Goal: Answer question/provide support

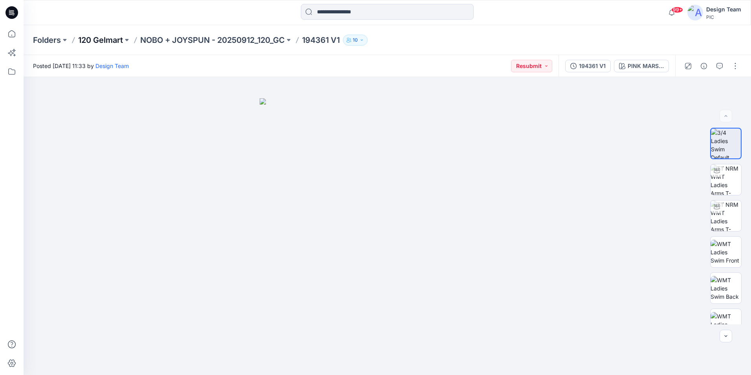
click at [114, 40] on p "120 Gelmart" at bounding box center [100, 40] width 45 height 11
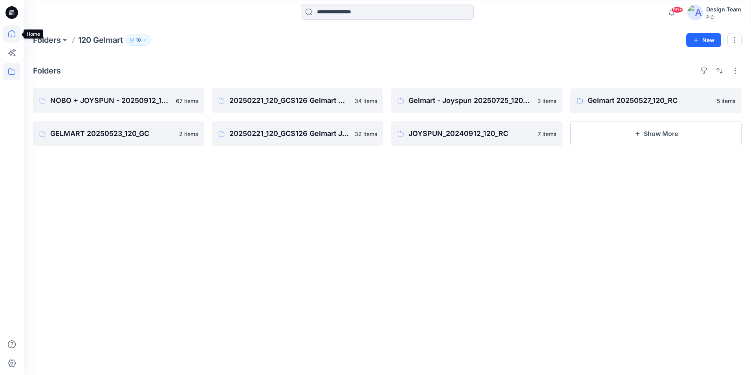
click at [10, 40] on icon at bounding box center [11, 33] width 17 height 17
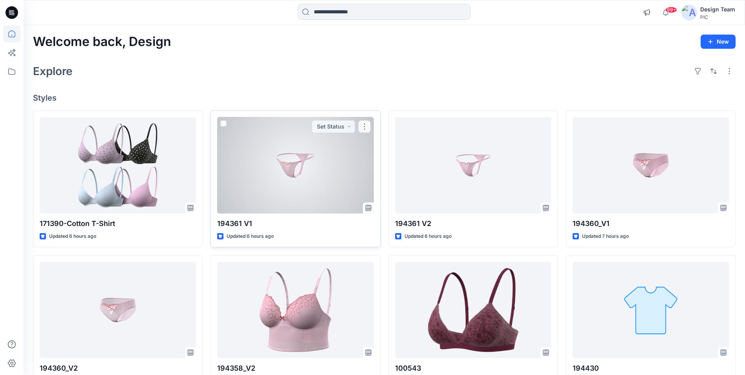
click at [326, 185] on div at bounding box center [295, 165] width 156 height 96
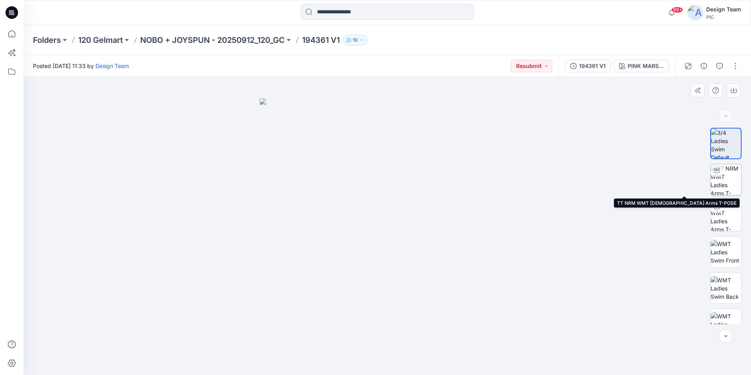
click at [733, 181] on img at bounding box center [726, 179] width 31 height 31
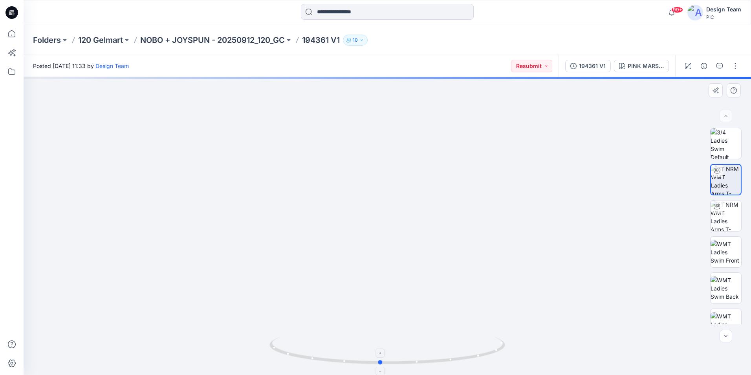
drag, startPoint x: 482, startPoint y: 357, endPoint x: 475, endPoint y: 363, distance: 9.2
click at [475, 362] on icon at bounding box center [388, 351] width 238 height 29
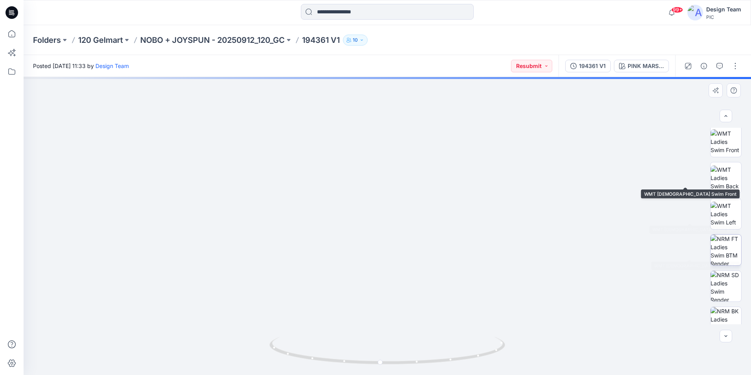
scroll to position [118, 0]
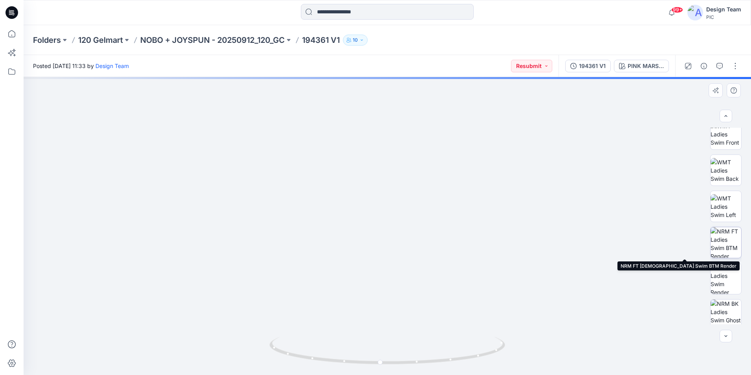
click at [729, 244] on img at bounding box center [726, 242] width 31 height 31
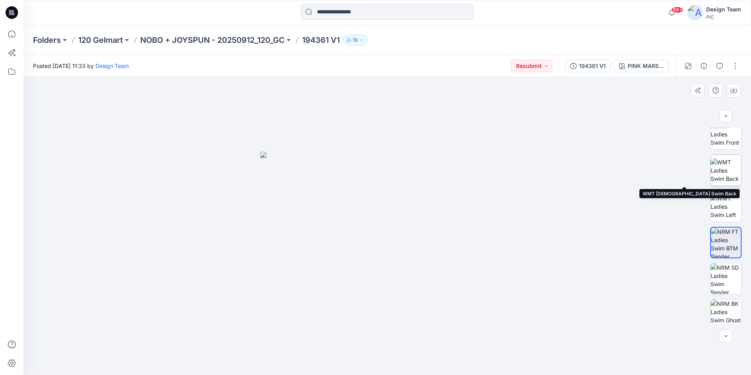
drag, startPoint x: 727, startPoint y: 172, endPoint x: 723, endPoint y: 176, distance: 5.3
click at [725, 173] on img at bounding box center [726, 170] width 31 height 25
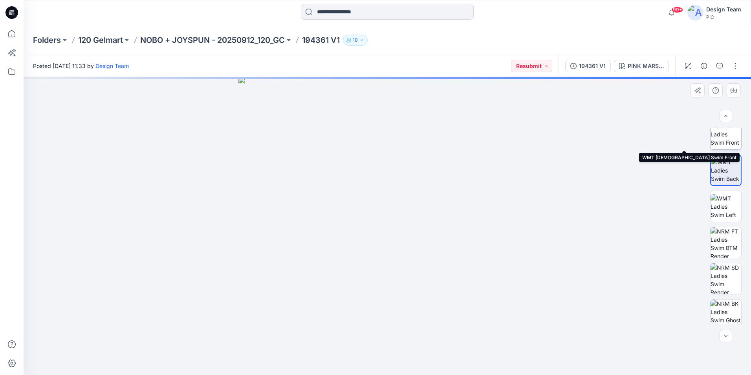
click at [713, 135] on img at bounding box center [726, 134] width 31 height 25
drag, startPoint x: 398, startPoint y: 274, endPoint x: 427, endPoint y: 106, distance: 171.1
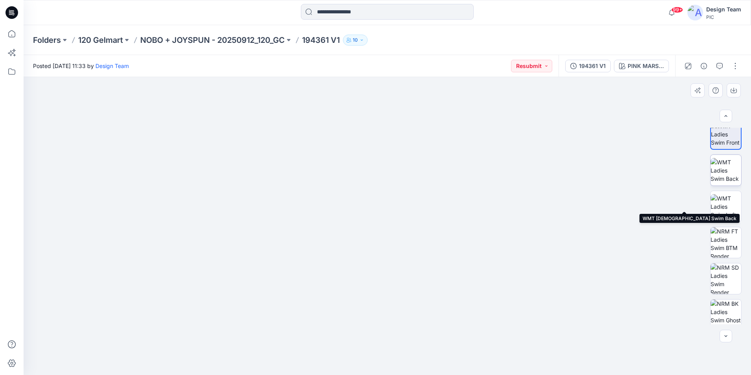
scroll to position [0, 0]
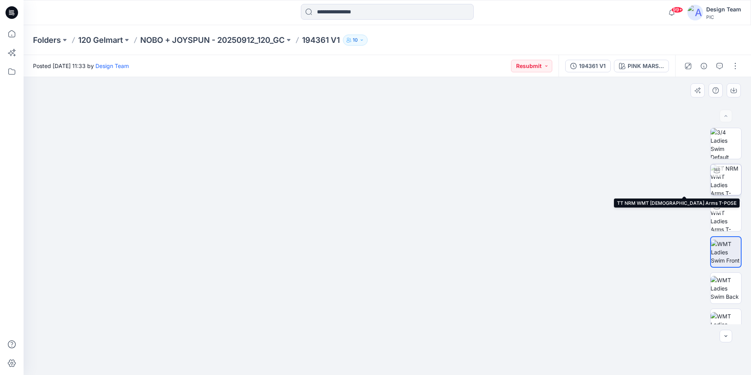
click at [720, 183] on img at bounding box center [726, 179] width 31 height 31
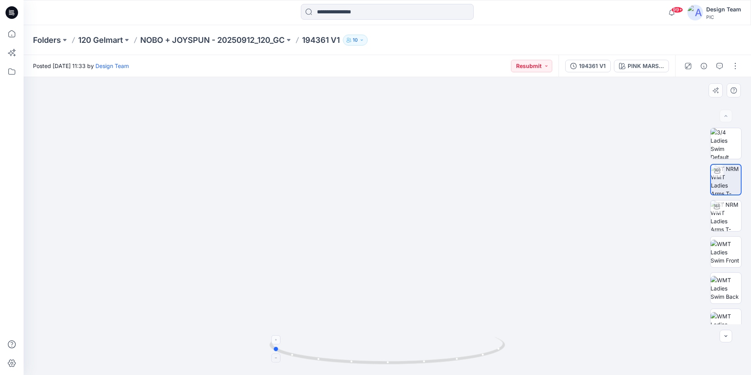
drag, startPoint x: 461, startPoint y: 361, endPoint x: 346, endPoint y: 354, distance: 115.3
click at [346, 354] on icon at bounding box center [388, 351] width 238 height 29
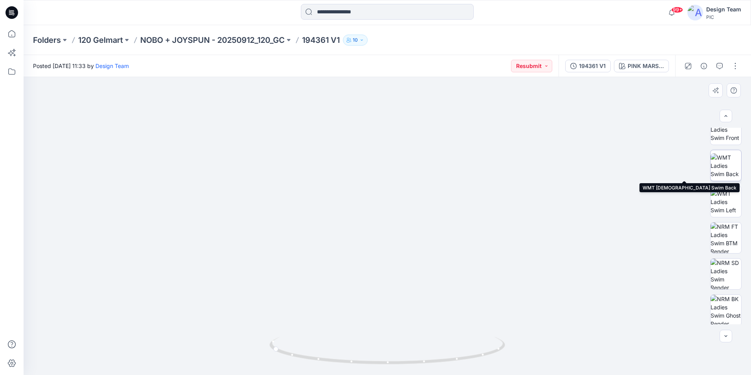
scroll to position [124, 0]
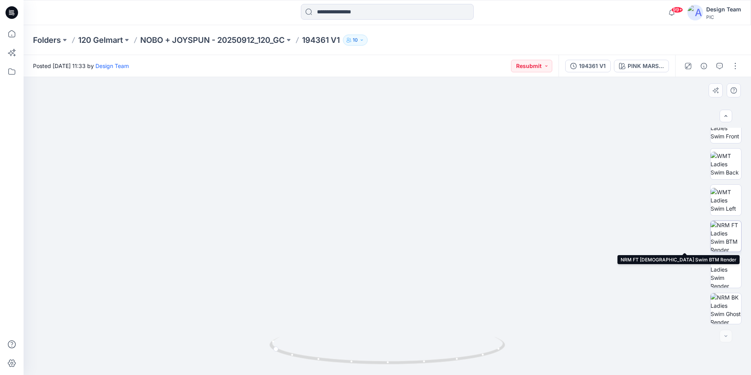
click at [728, 234] on img at bounding box center [726, 236] width 31 height 31
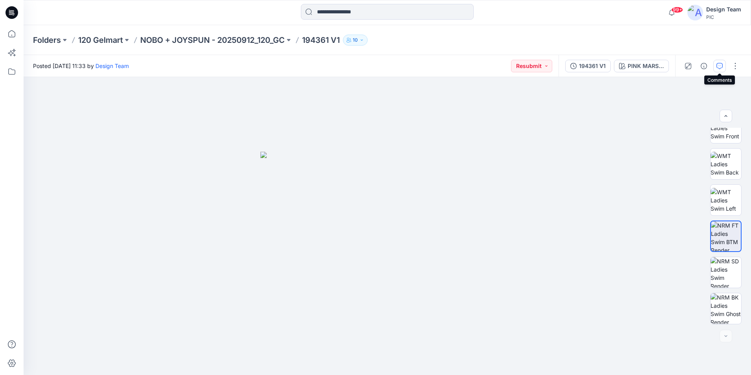
click at [716, 68] on button "button" at bounding box center [719, 66] width 13 height 13
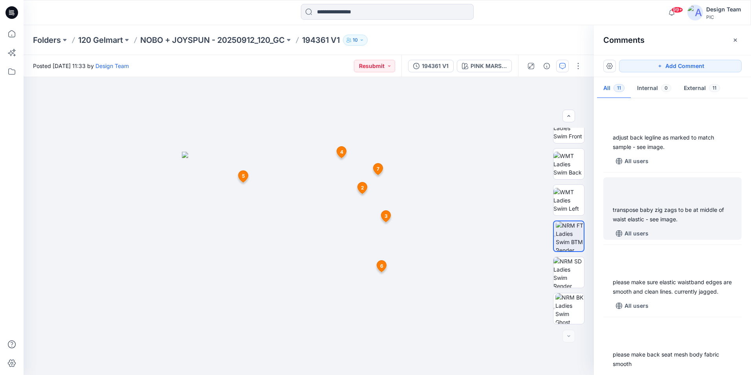
click at [696, 220] on div "transpose baby zig zags to be at middle of waist elastic - see image." at bounding box center [672, 214] width 119 height 19
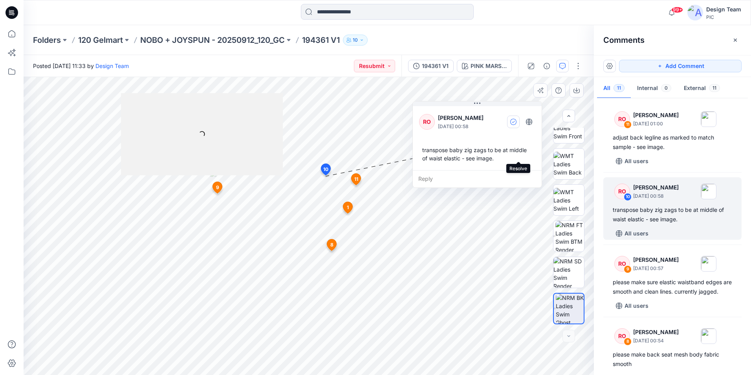
drag, startPoint x: 413, startPoint y: 195, endPoint x: 512, endPoint y: 117, distance: 126.1
click at [512, 117] on div "RO Raquel Ortiz October 02, 2025 00:58" at bounding box center [477, 122] width 116 height 22
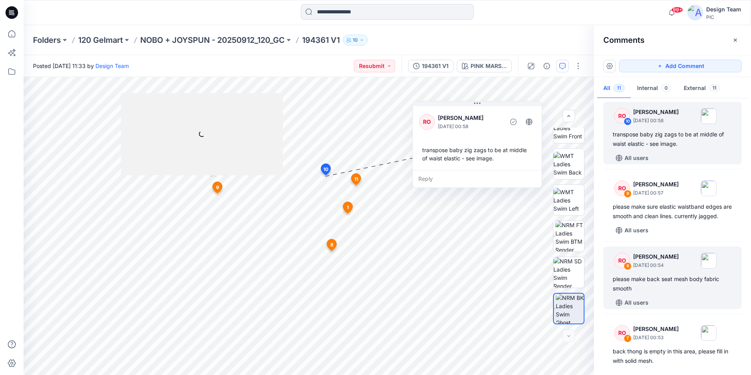
scroll to position [79, 0]
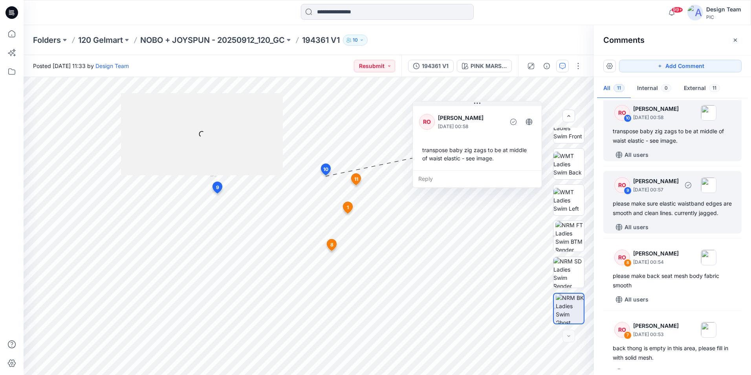
click at [677, 233] on div "All users" at bounding box center [677, 227] width 129 height 13
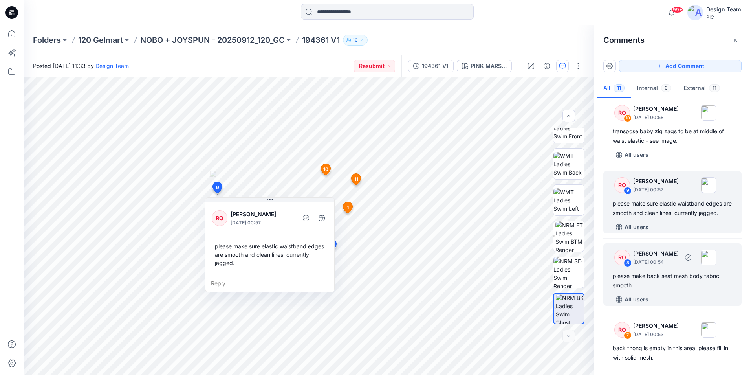
scroll to position [118, 0]
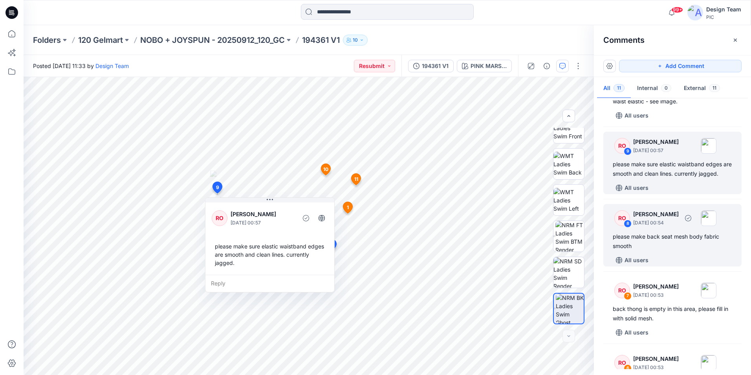
click at [694, 260] on div "RO 8 Raquel Ortiz October 02, 2025 00:54 please make back seat mesh body fabric…" at bounding box center [672, 235] width 138 height 62
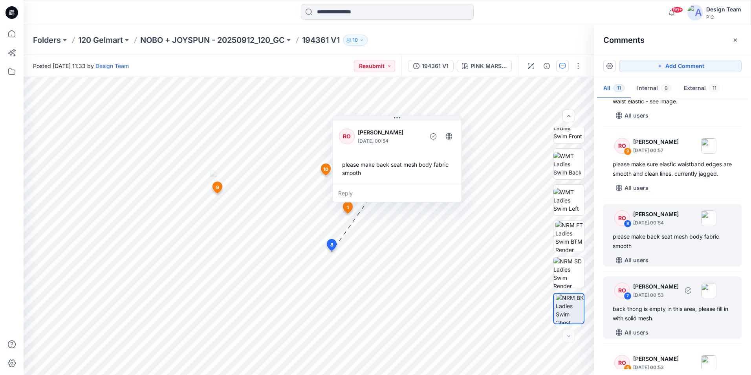
scroll to position [236, 0]
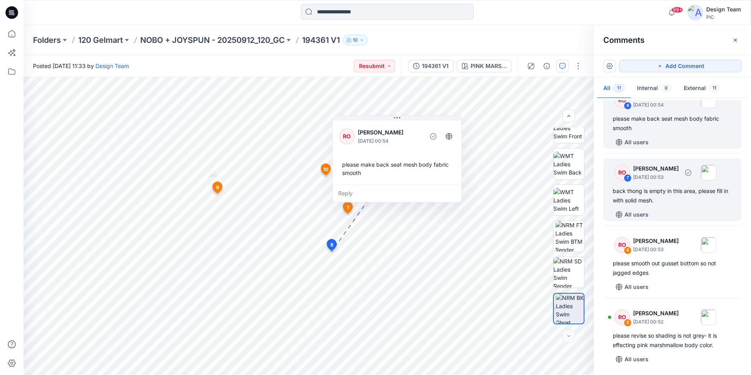
click at [714, 205] on div "back thong is empty in this area, please fill in with solid mesh." at bounding box center [672, 195] width 119 height 19
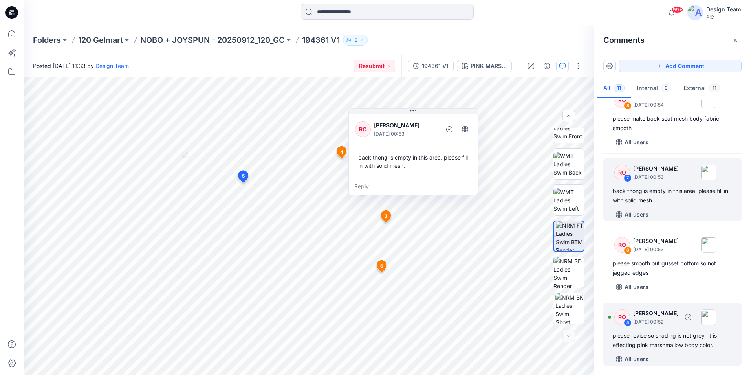
scroll to position [275, 0]
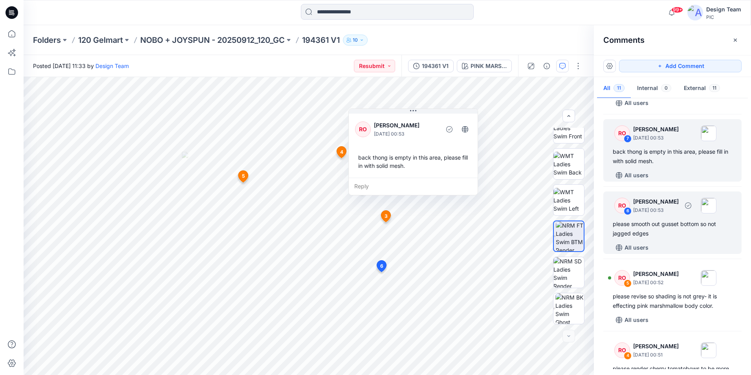
drag, startPoint x: 690, startPoint y: 251, endPoint x: 686, endPoint y: 253, distance: 4.0
click at [689, 250] on div "RO 6 Raquel Ortiz October 02, 2025 00:53 please smooth out gusset bottom so not…" at bounding box center [672, 222] width 138 height 62
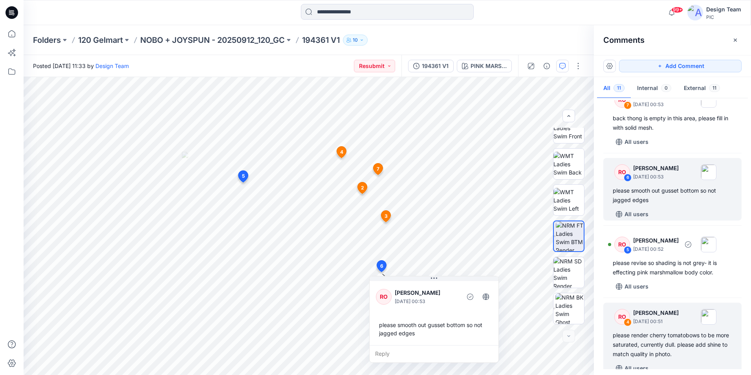
scroll to position [354, 0]
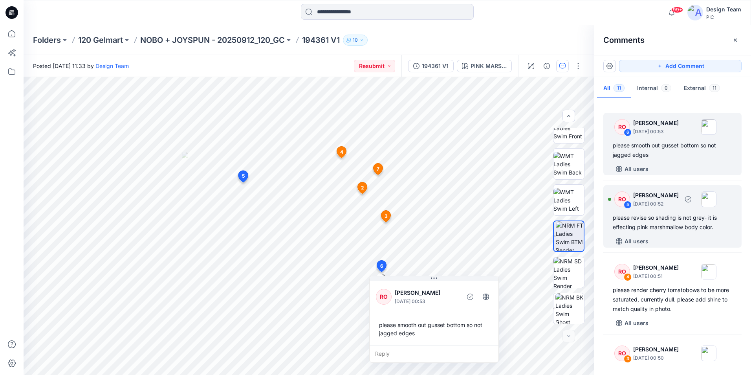
drag, startPoint x: 670, startPoint y: 249, endPoint x: 658, endPoint y: 254, distance: 13.2
click at [669, 247] on div "All users" at bounding box center [677, 241] width 129 height 13
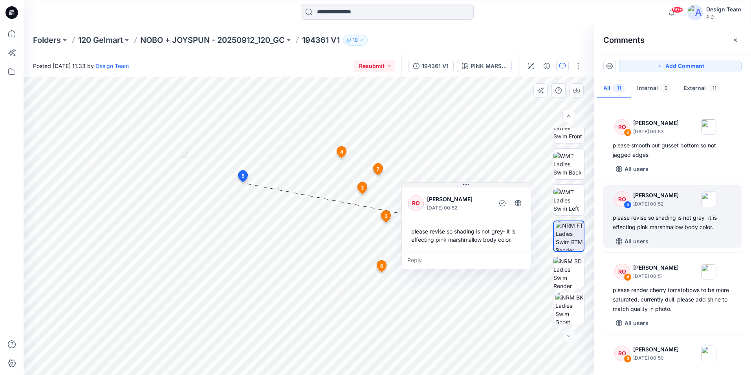
drag, startPoint x: 307, startPoint y: 193, endPoint x: 477, endPoint y: 190, distance: 170.5
click at [477, 190] on div "RO Raquel Ortiz October 02, 2025 00:52 please revise so shading is not grey- it…" at bounding box center [466, 219] width 129 height 66
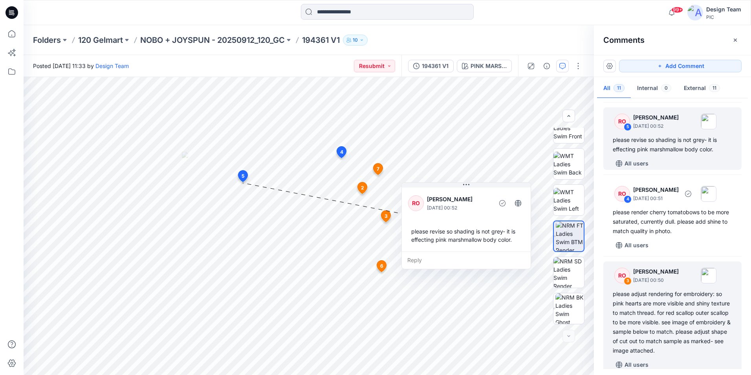
scroll to position [432, 0]
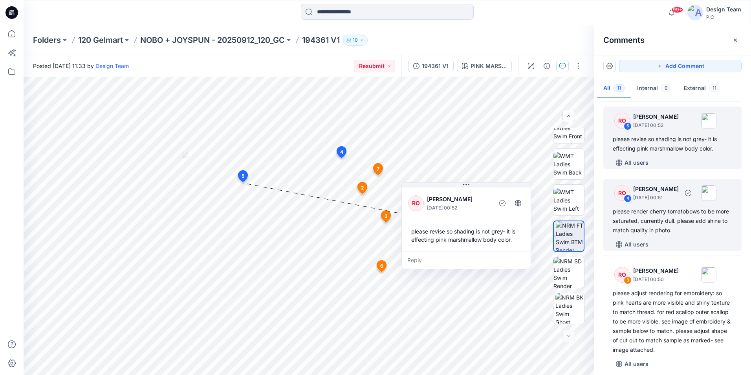
click at [690, 251] on div "All users" at bounding box center [677, 244] width 129 height 13
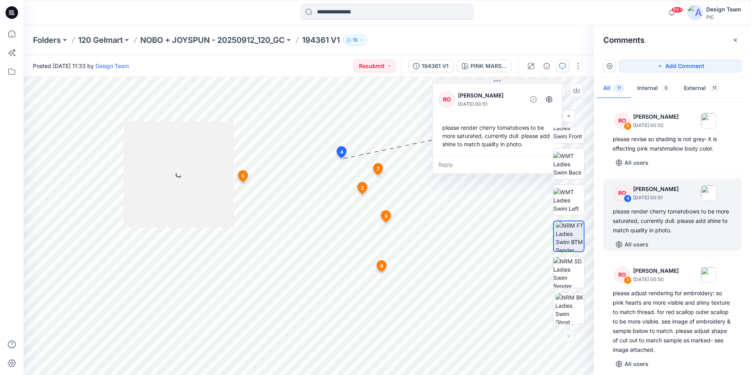
drag, startPoint x: 461, startPoint y: 216, endPoint x: 546, endPoint y: 107, distance: 138.0
click at [546, 107] on div "RO Raquel Ortiz October 02, 2025 00:51 please render cherry tomatobows to be mo…" at bounding box center [497, 119] width 129 height 74
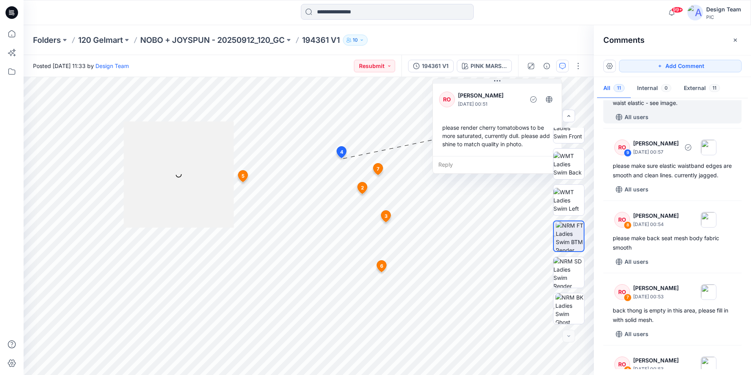
scroll to position [118, 0]
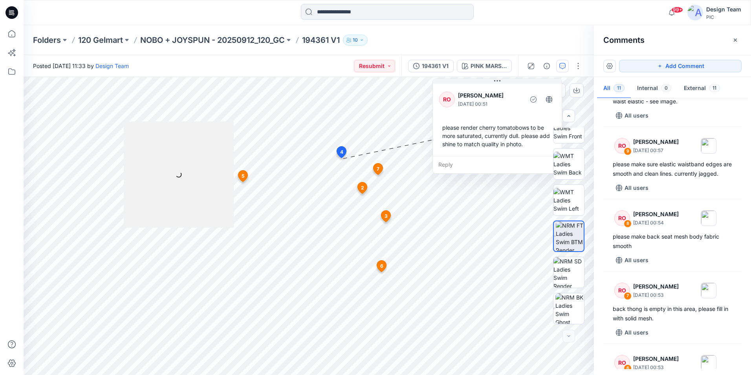
click at [438, 165] on div "Reply" at bounding box center [497, 164] width 129 height 17
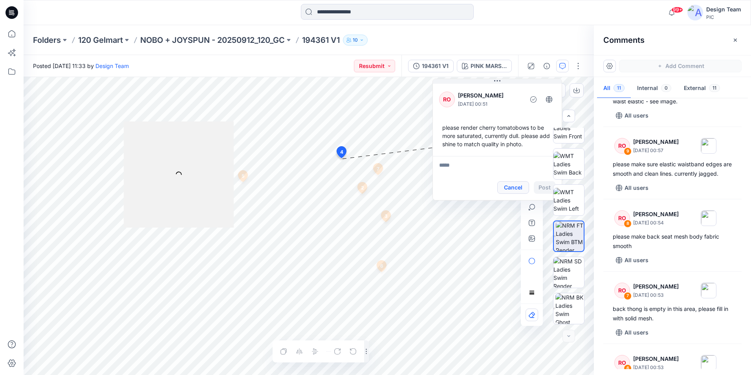
click at [510, 191] on button "Cancel" at bounding box center [513, 187] width 32 height 13
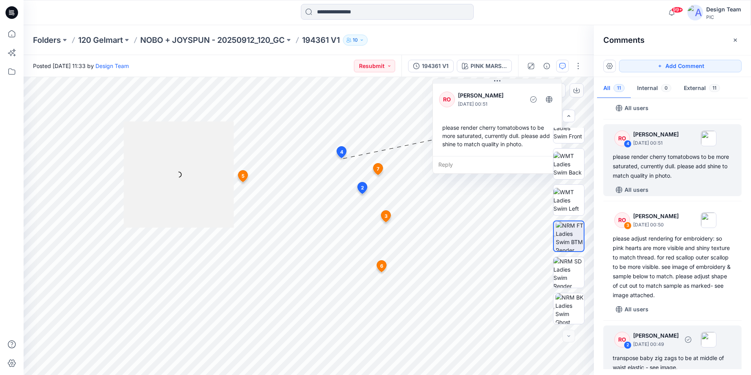
scroll to position [589, 0]
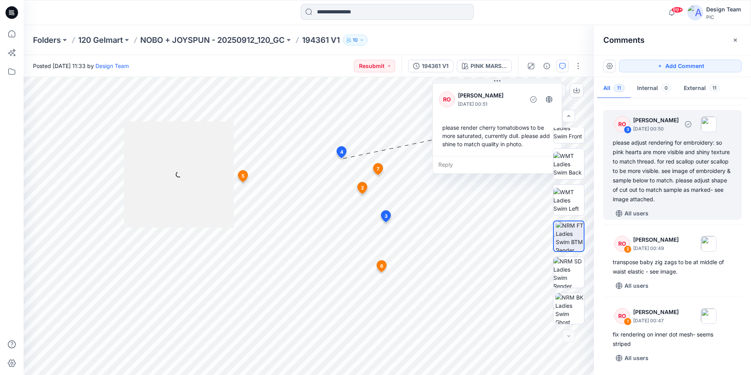
click at [691, 213] on div "All users" at bounding box center [677, 213] width 129 height 13
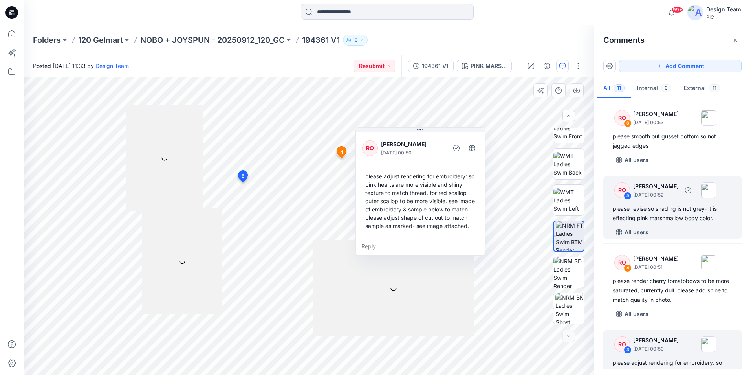
scroll to position [354, 0]
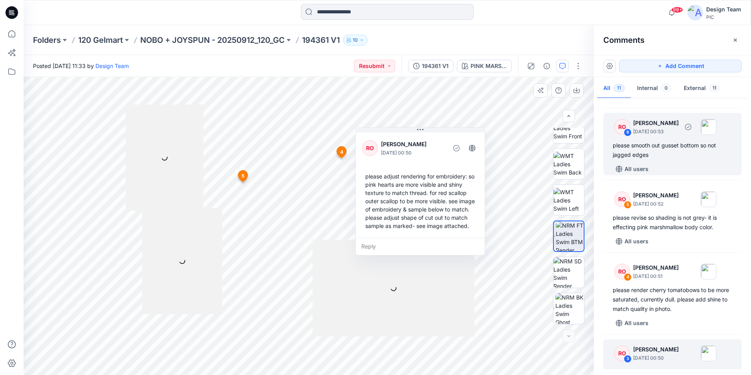
click at [669, 159] on div "please smooth out gusset bottom so not jagged edges" at bounding box center [672, 150] width 119 height 19
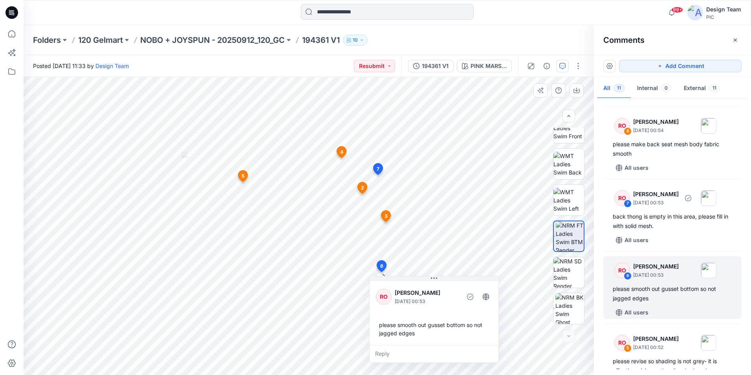
scroll to position [196, 0]
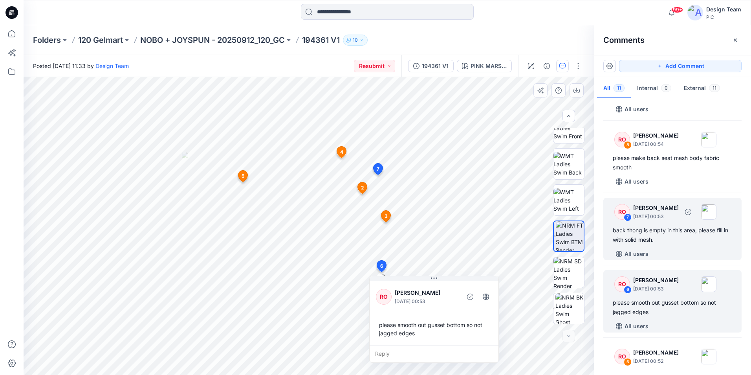
click at [682, 222] on div "RO 7 Raquel Ortiz October 02, 2025 00:53" at bounding box center [662, 212] width 108 height 22
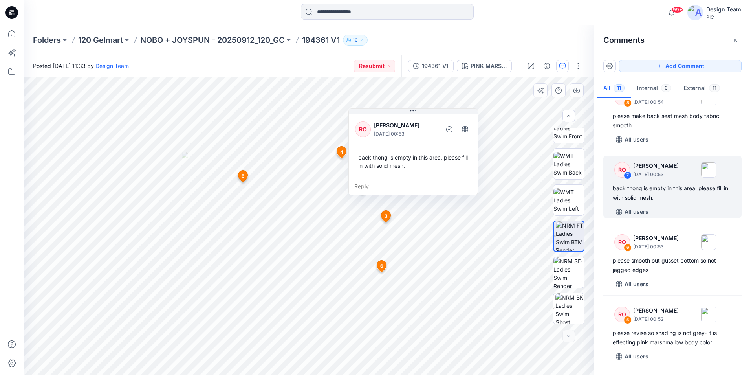
scroll to position [275, 0]
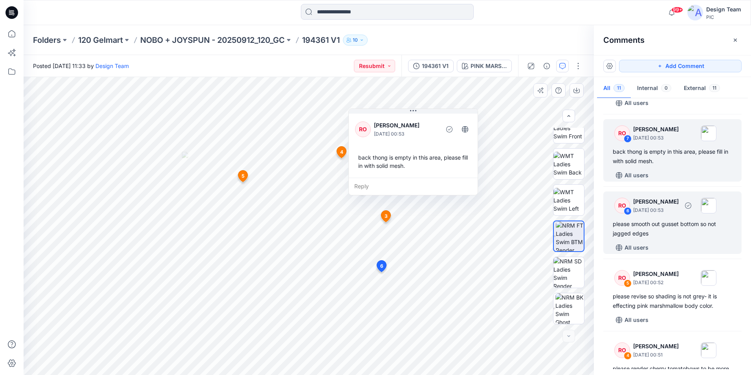
click at [681, 238] on div "please smooth out gusset bottom so not jagged edges" at bounding box center [672, 228] width 119 height 19
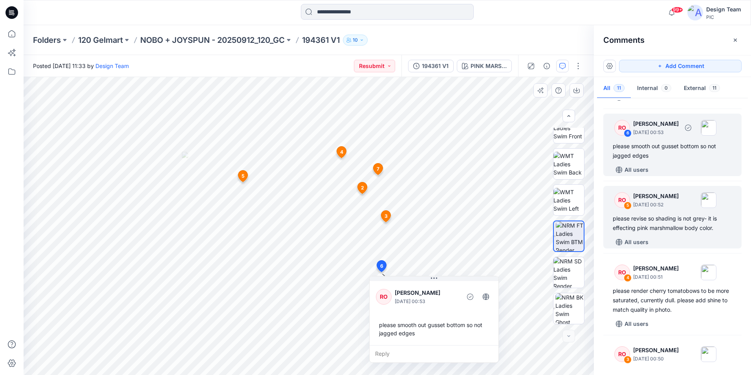
scroll to position [354, 0]
click at [676, 232] on div "please revise so shading is not grey- it is effecting pink marshmallow body col…" at bounding box center [672, 222] width 119 height 19
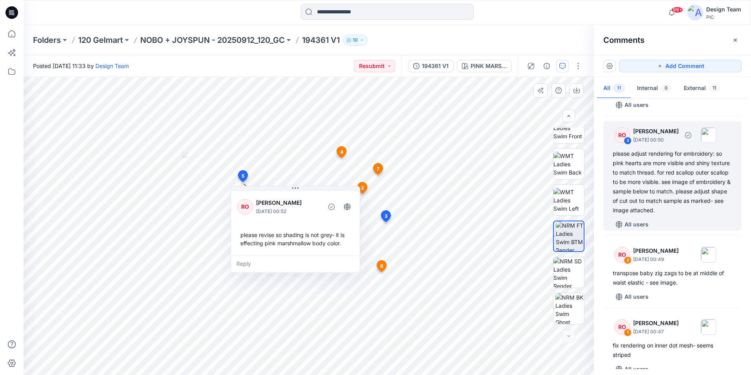
scroll to position [589, 0]
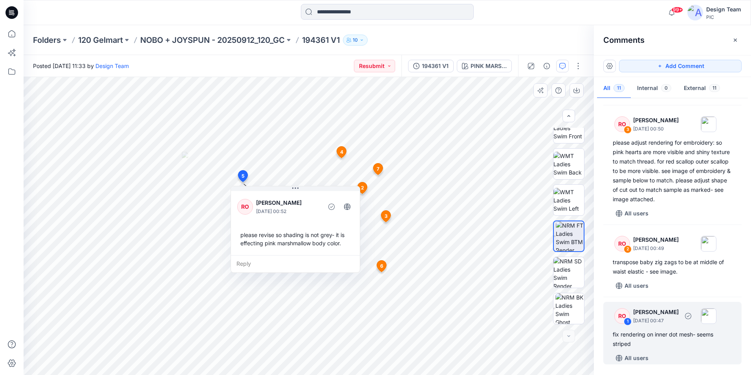
click at [653, 341] on div "fix rendering on inner dot mesh- seems striped" at bounding box center [672, 339] width 119 height 19
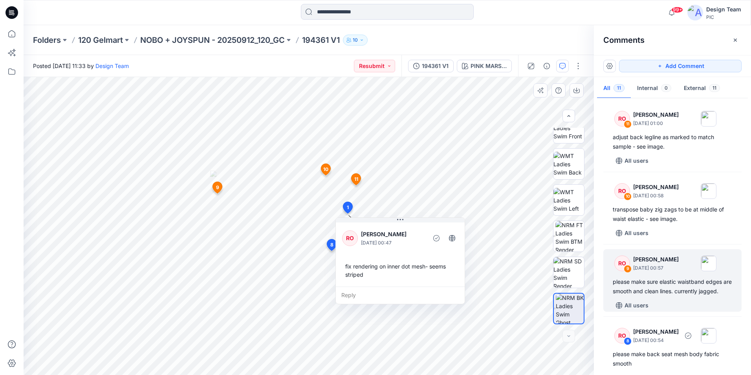
scroll to position [0, 0]
click at [678, 296] on div "please make sure elastic waistband edges are smooth and clean lines. currently …" at bounding box center [672, 286] width 119 height 19
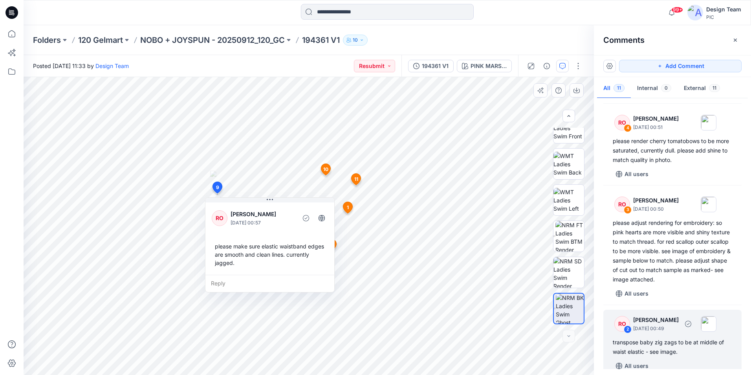
scroll to position [474, 0]
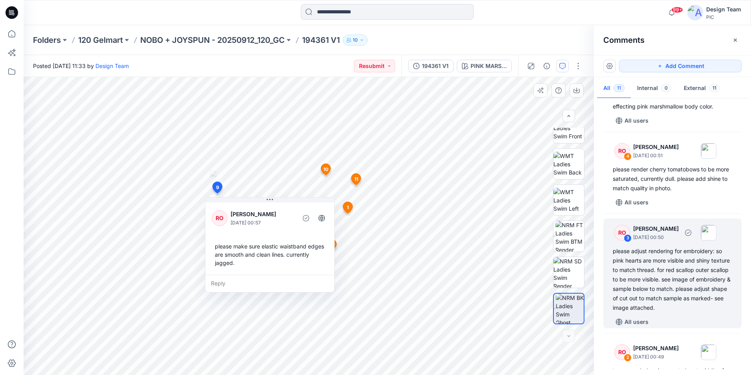
click at [705, 243] on div "RO 3 Raquel Ortiz October 02, 2025 00:50" at bounding box center [662, 233] width 108 height 22
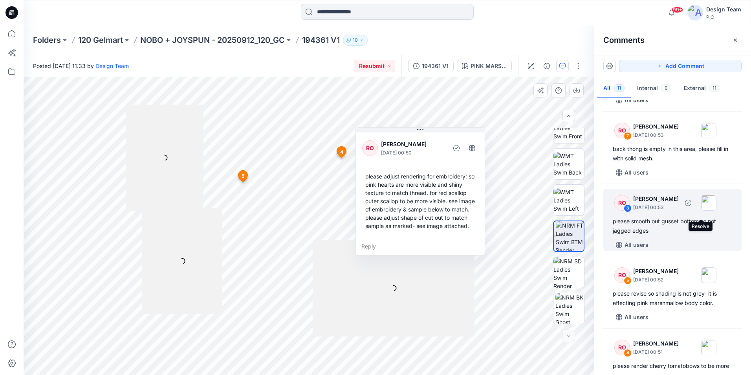
scroll to position [238, 0]
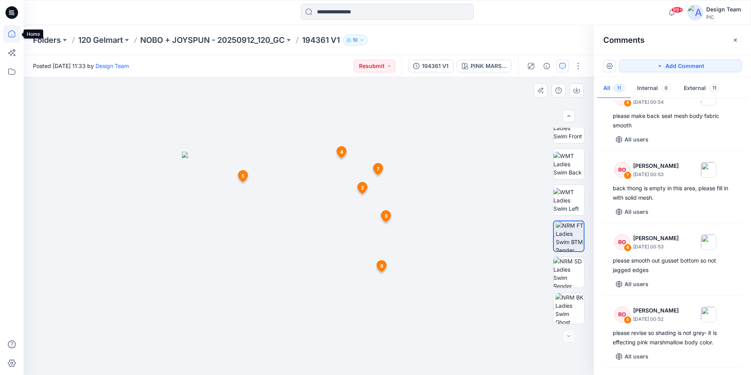
click at [16, 36] on icon at bounding box center [11, 33] width 17 height 17
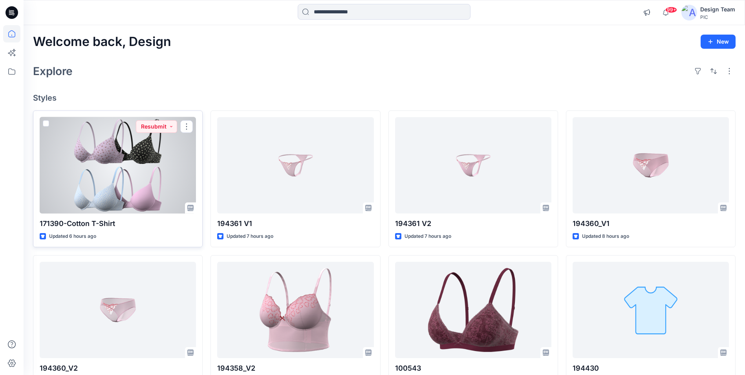
click at [161, 200] on div at bounding box center [118, 165] width 156 height 96
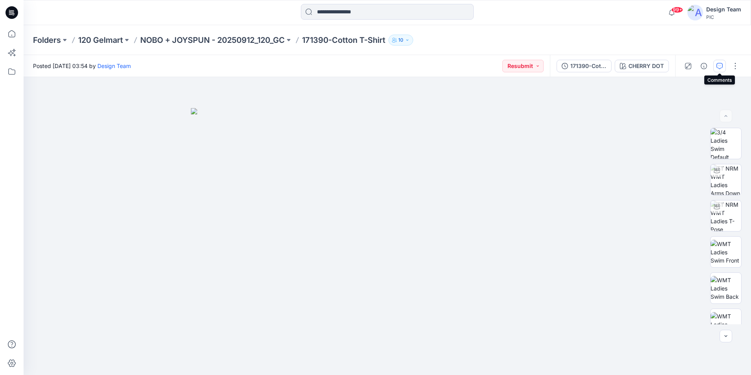
click at [718, 67] on icon "button" at bounding box center [719, 66] width 6 height 6
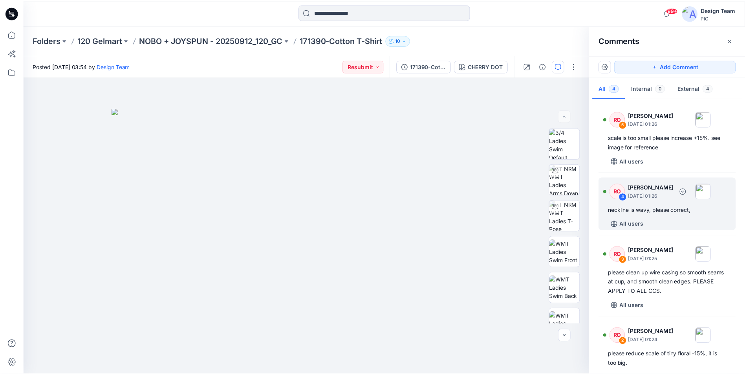
scroll to position [20, 0]
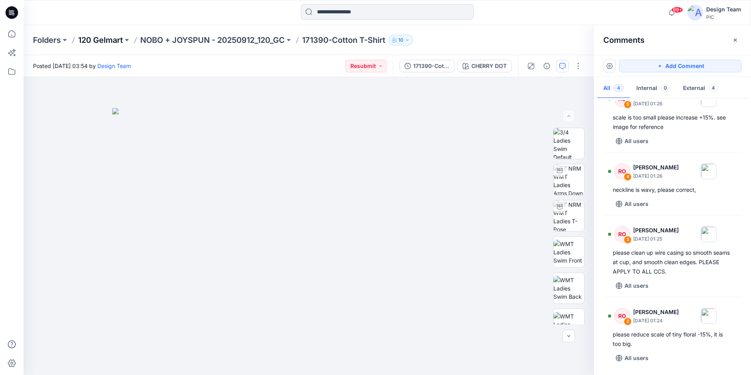
click at [99, 42] on p "120 Gelmart" at bounding box center [100, 40] width 45 height 11
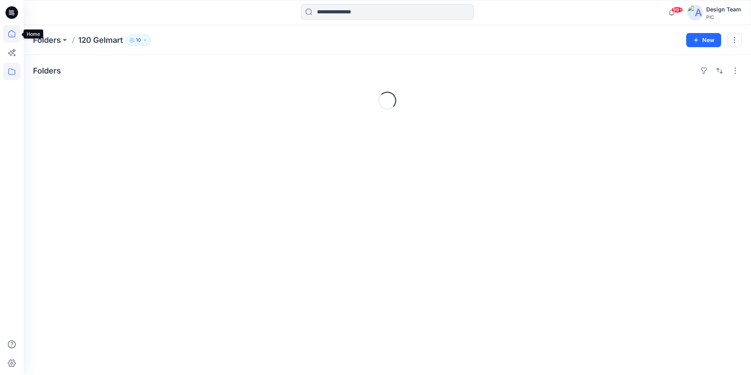
click at [10, 35] on icon at bounding box center [11, 33] width 17 height 17
